Goal: Information Seeking & Learning: Understand process/instructions

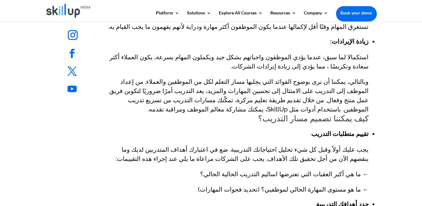
click at [301, 130] on li "تقييم متطلبات التدريب" at bounding box center [243, 134] width 251 height 8
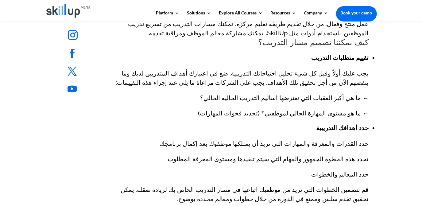
scroll to position [474, 0]
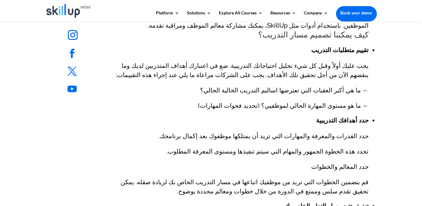
click at [350, 117] on strong "حدد أهدافك التدريبية" at bounding box center [342, 120] width 52 height 7
copy div "حدد أهدافك التدريبية"
